Goal: Task Accomplishment & Management: Use online tool/utility

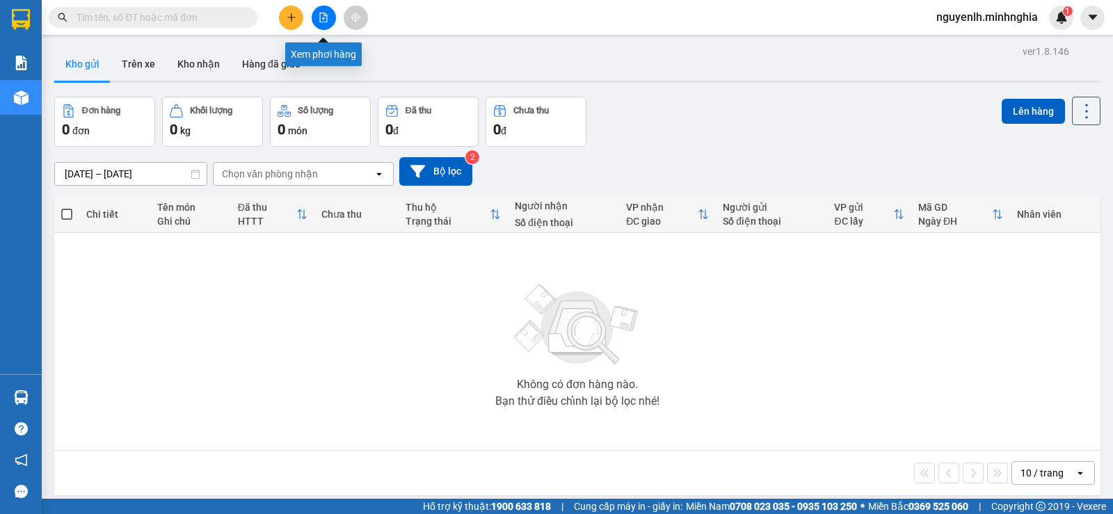
click at [326, 15] on icon "file-add" at bounding box center [324, 18] width 10 height 10
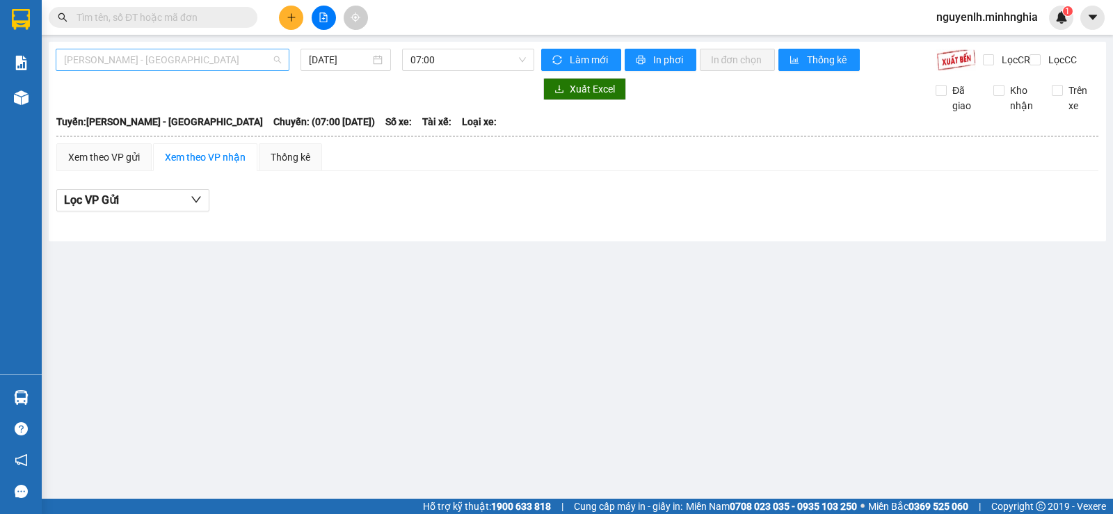
click at [241, 66] on span "[PERSON_NAME] - [GEOGRAPHIC_DATA]" at bounding box center [172, 59] width 217 height 21
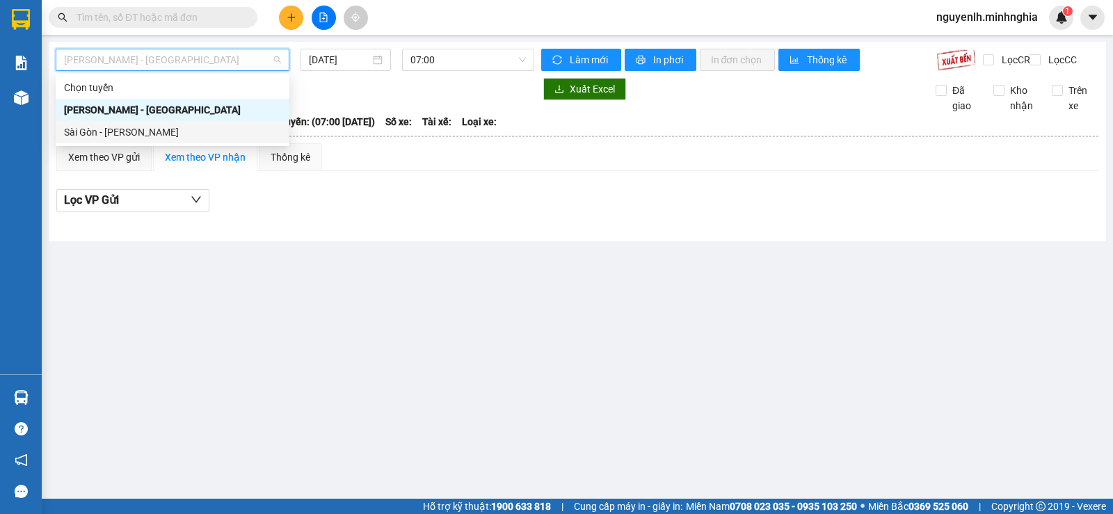
click at [116, 134] on div "Sài Gòn - [PERSON_NAME]" at bounding box center [172, 132] width 217 height 15
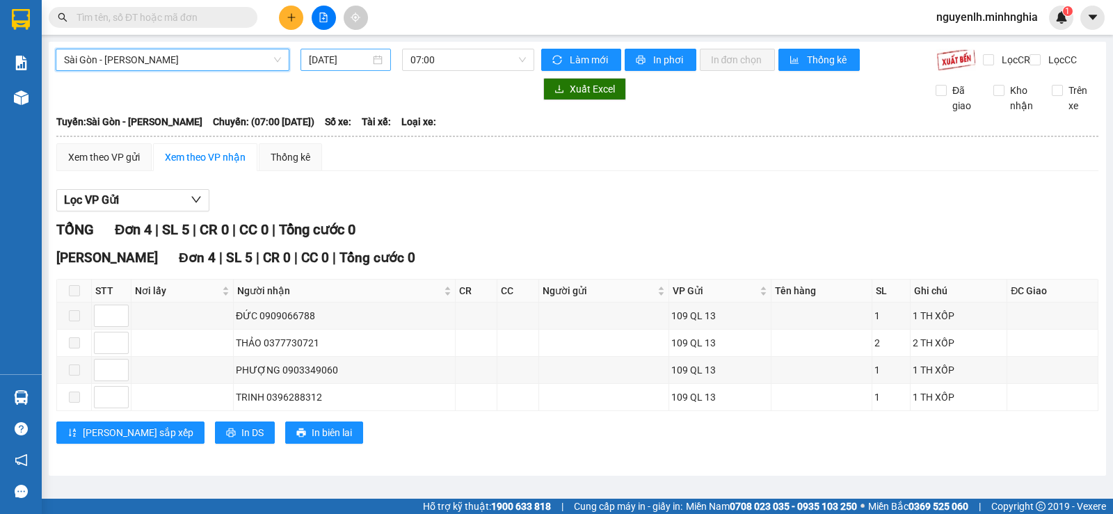
click at [347, 63] on input "[DATE]" at bounding box center [340, 59] width 62 height 15
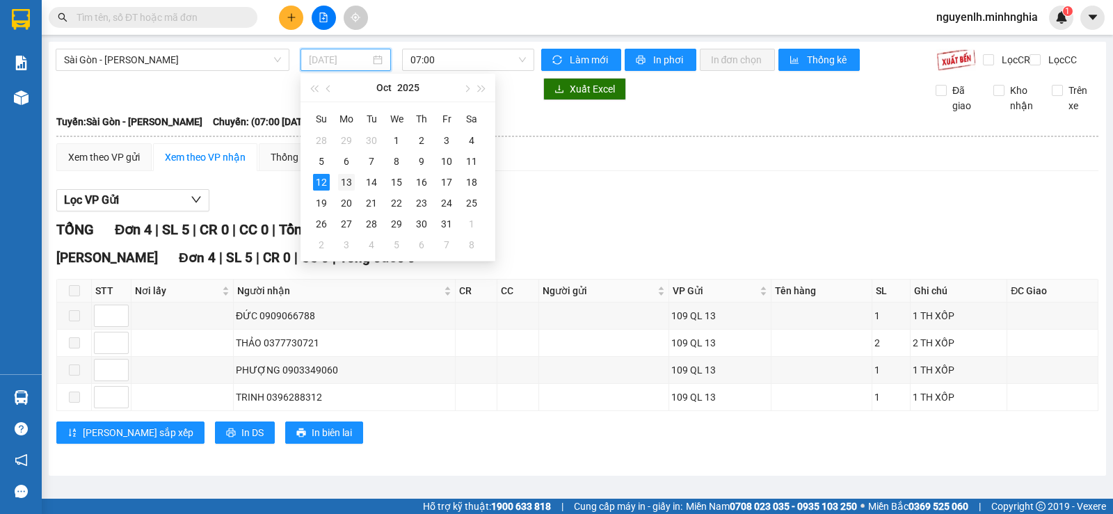
click at [347, 179] on div "13" at bounding box center [346, 182] width 17 height 17
type input "[DATE]"
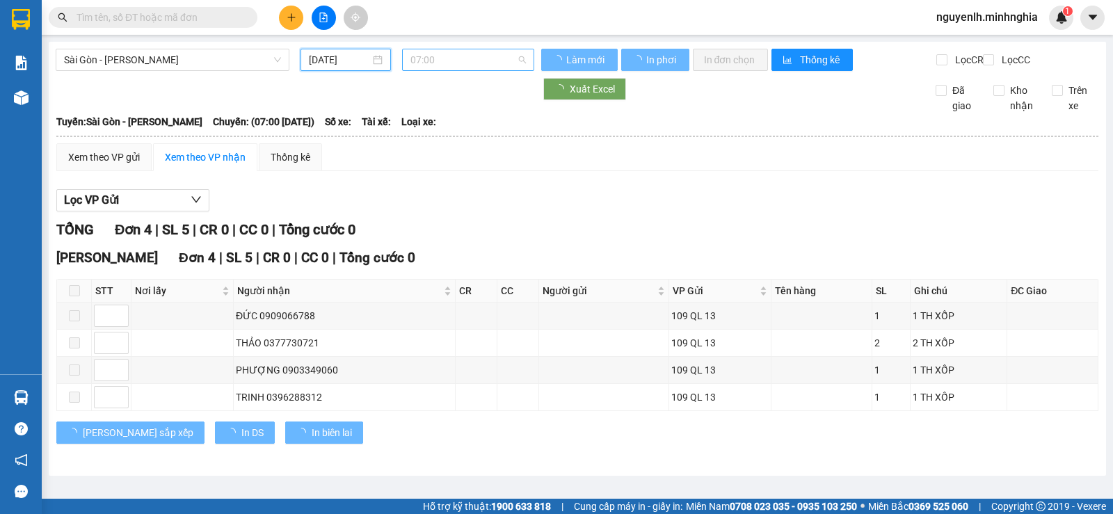
click at [487, 62] on span "07:00" at bounding box center [468, 59] width 115 height 21
